Goal: Task Accomplishment & Management: Manage account settings

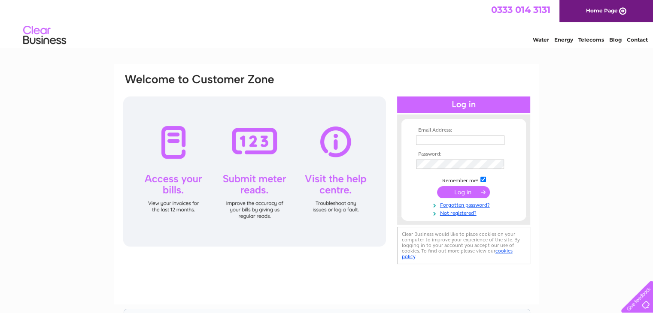
type input "[EMAIL_ADDRESS][DOMAIN_NAME]"
click at [462, 190] on input "submit" at bounding box center [463, 192] width 53 height 12
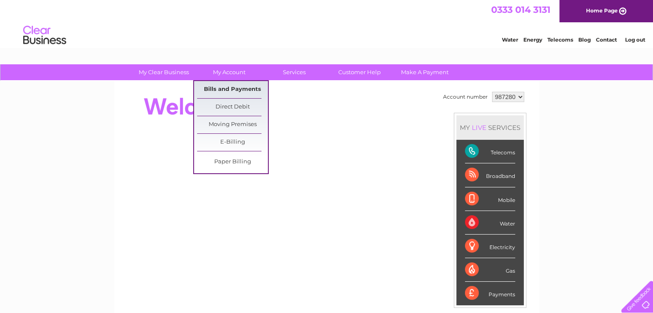
click at [234, 83] on link "Bills and Payments" at bounding box center [232, 89] width 71 height 17
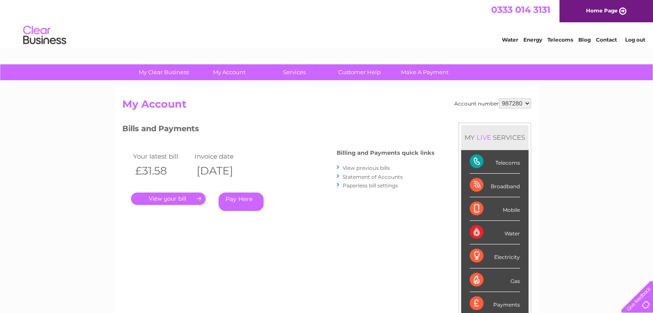
click at [172, 200] on link "." at bounding box center [168, 199] width 75 height 12
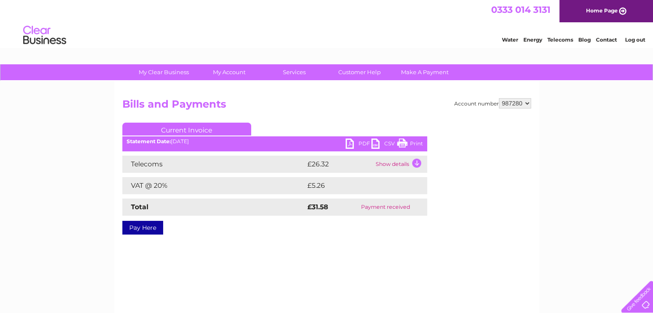
click at [358, 143] on link "PDF" at bounding box center [359, 145] width 26 height 12
